Goal: Navigation & Orientation: Find specific page/section

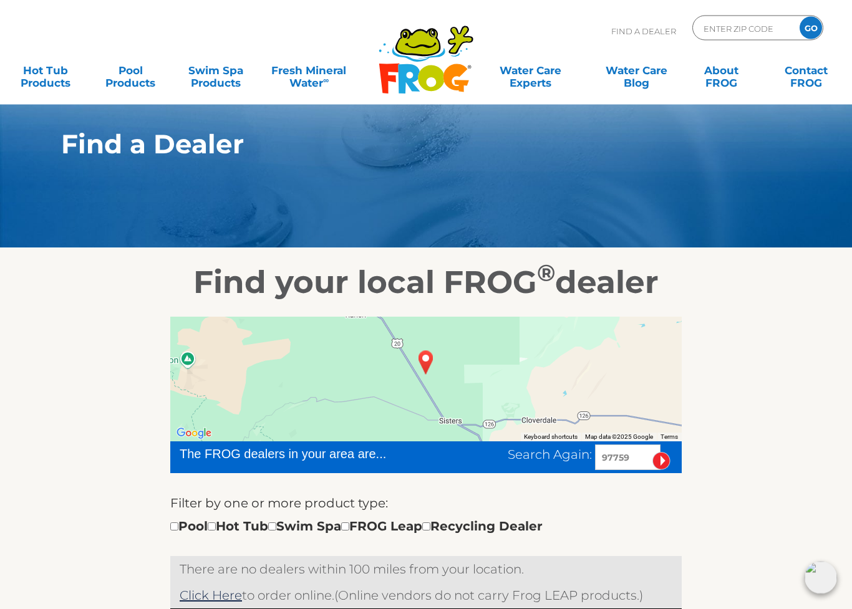
scroll to position [6, 0]
click at [216, 523] on input "checkbox" at bounding box center [212, 527] width 8 height 8
checkbox input "true"
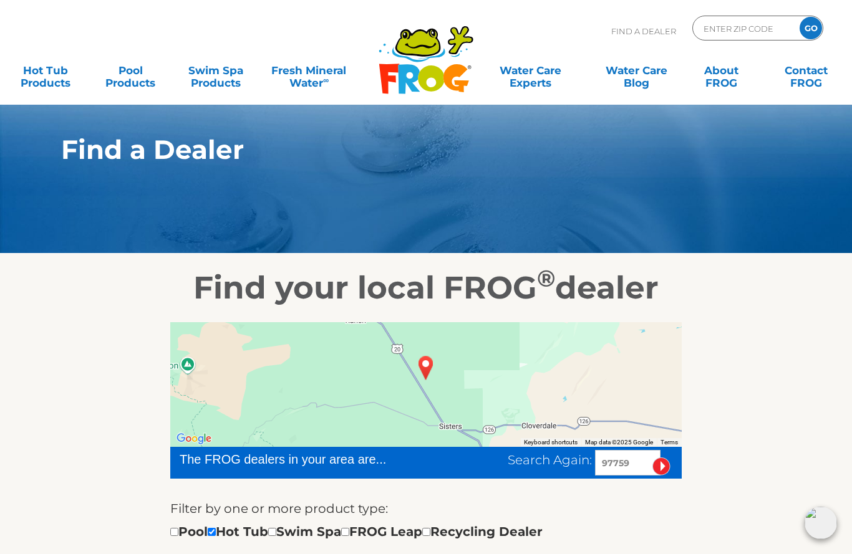
click at [549, 462] on span "Search Again:" at bounding box center [550, 460] width 84 height 15
click at [652, 471] on input "image" at bounding box center [661, 467] width 18 height 18
click at [667, 463] on input "image" at bounding box center [661, 467] width 18 height 18
